Goal: Information Seeking & Learning: Learn about a topic

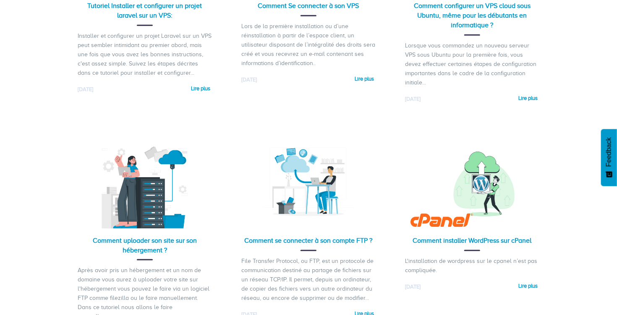
scroll to position [277, 0]
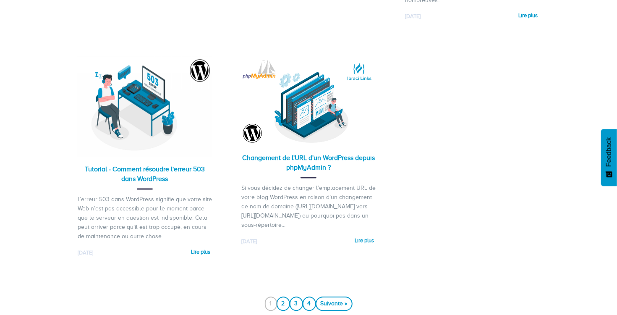
scroll to position [1008, 0]
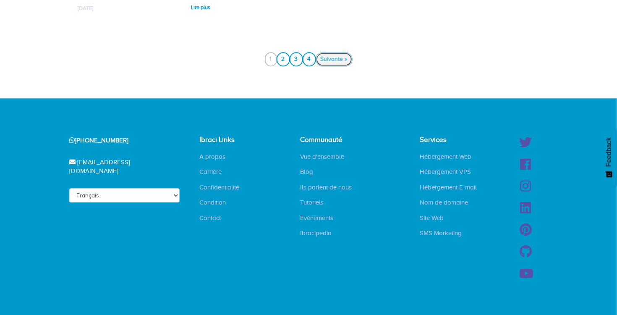
click at [331, 61] on link "Suivante »" at bounding box center [334, 59] width 37 height 14
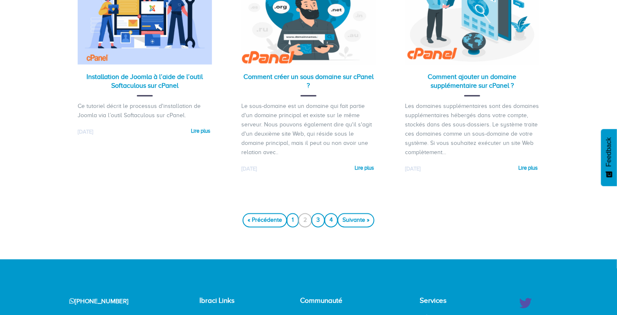
scroll to position [601, 0]
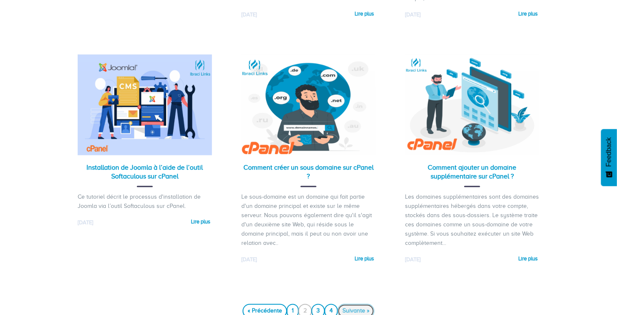
click at [354, 308] on link "Suivante »" at bounding box center [355, 311] width 37 height 14
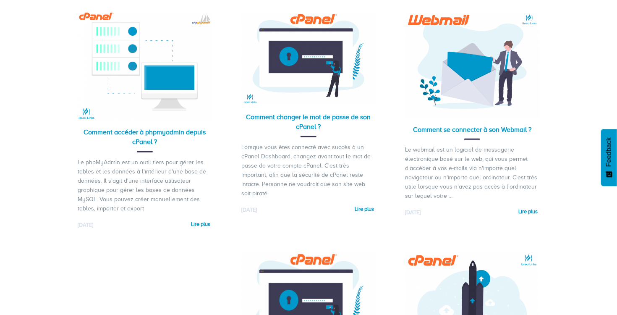
scroll to position [860, 0]
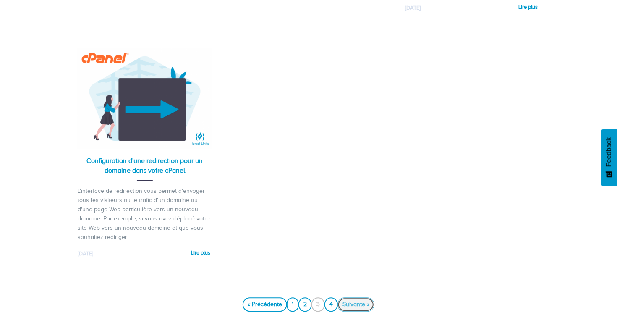
click at [354, 306] on link "Suivante »" at bounding box center [355, 304] width 37 height 14
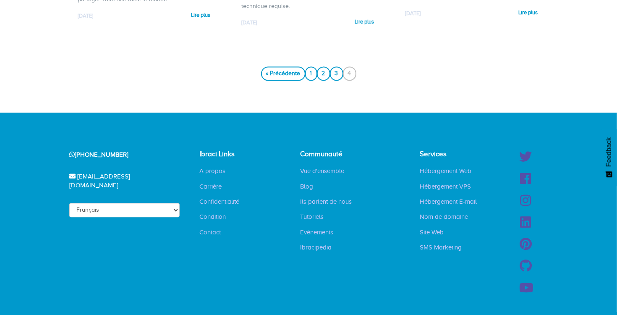
scroll to position [869, 0]
